Goal: Transaction & Acquisition: Purchase product/service

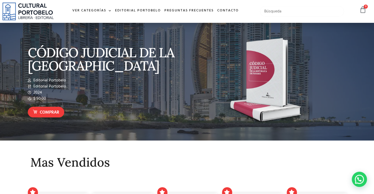
click at [270, 9] on input "text" at bounding box center [302, 11] width 84 height 11
type input "Código administrativo"
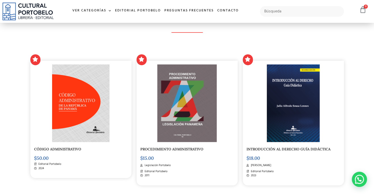
scroll to position [95, 0]
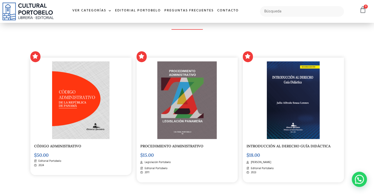
click at [125, 111] on div at bounding box center [81, 99] width 94 height 77
click at [172, 121] on img at bounding box center [186, 99] width 59 height 77
